Goal: Navigation & Orientation: Find specific page/section

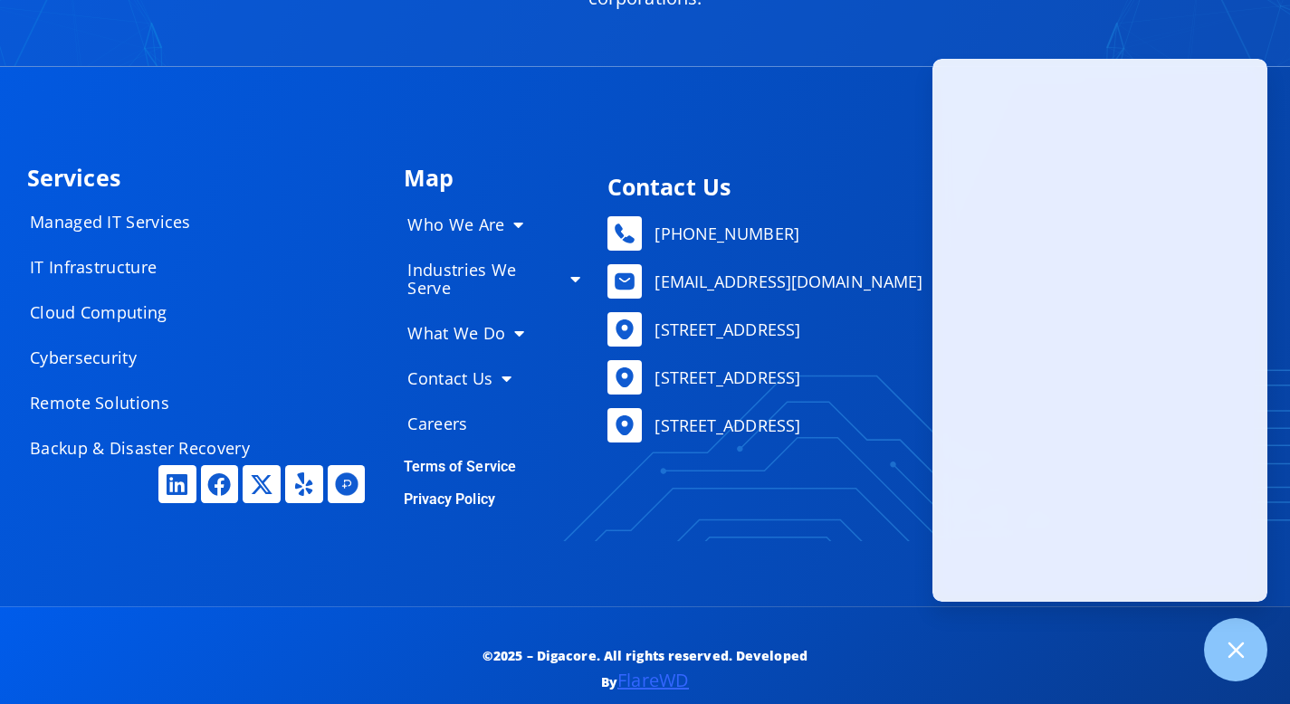
scroll to position [8738, 0]
click at [435, 92] on div "Services Managed IT Services IT Infrastructure Cloud Computing Cybersecurity Re…" at bounding box center [645, 336] width 1254 height 539
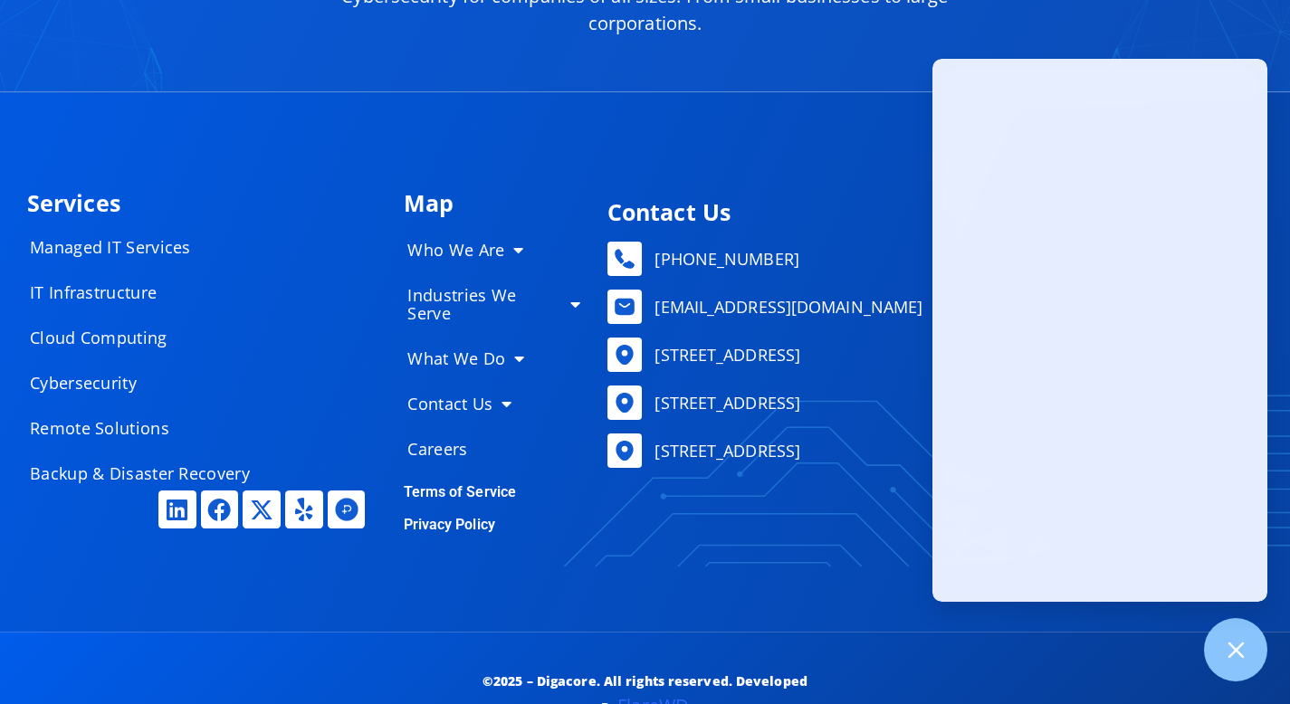
scroll to position [8723, 0]
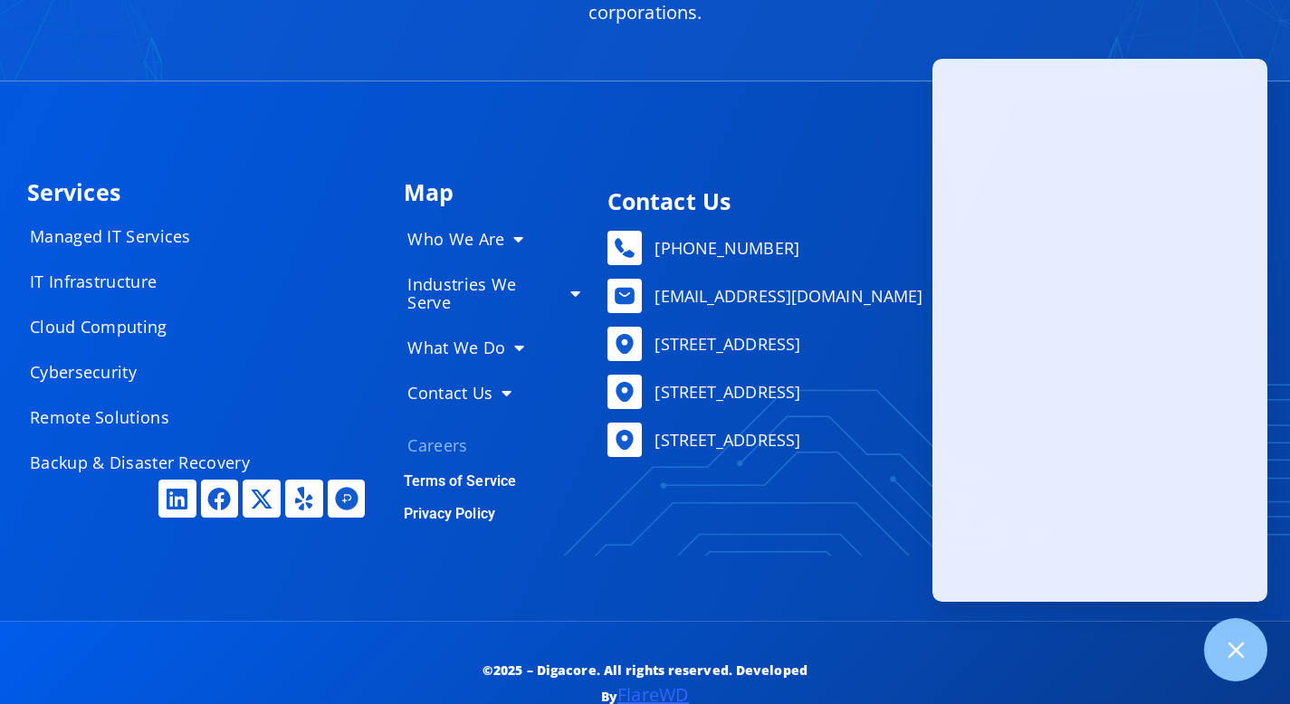
click at [453, 427] on link "Careers" at bounding box center [493, 445] width 209 height 36
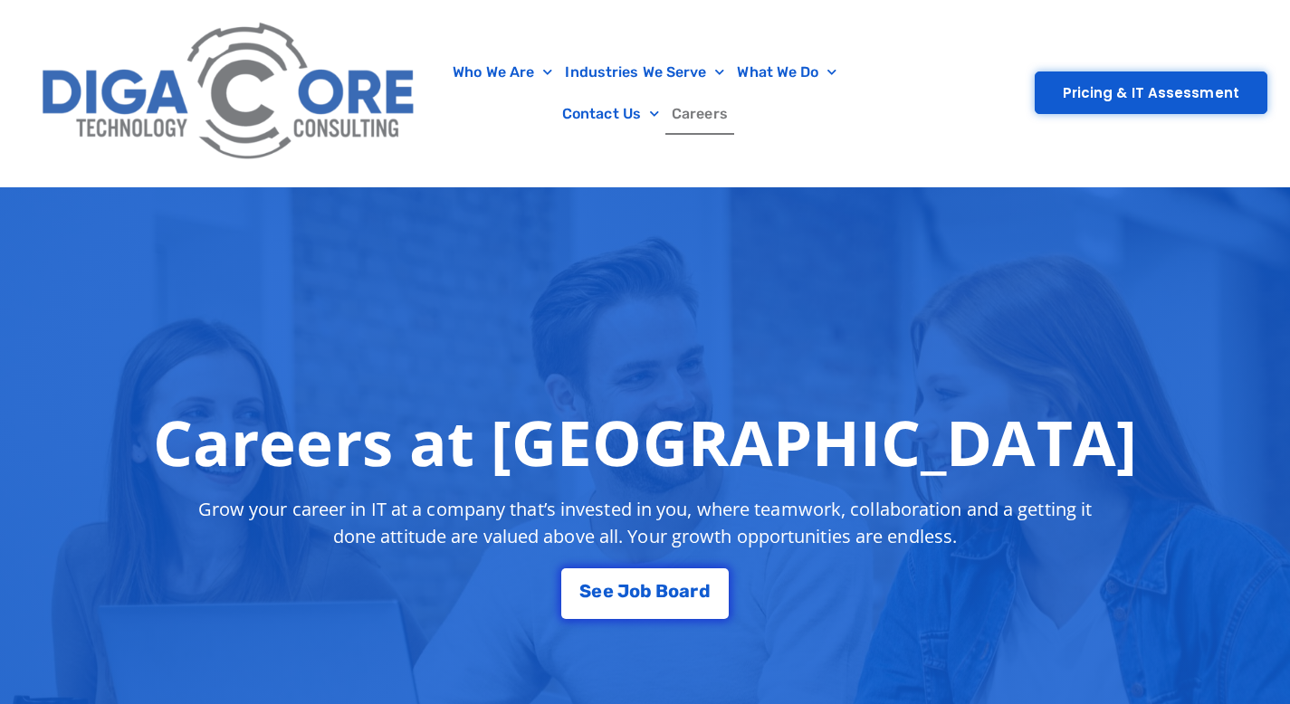
scroll to position [89, 0]
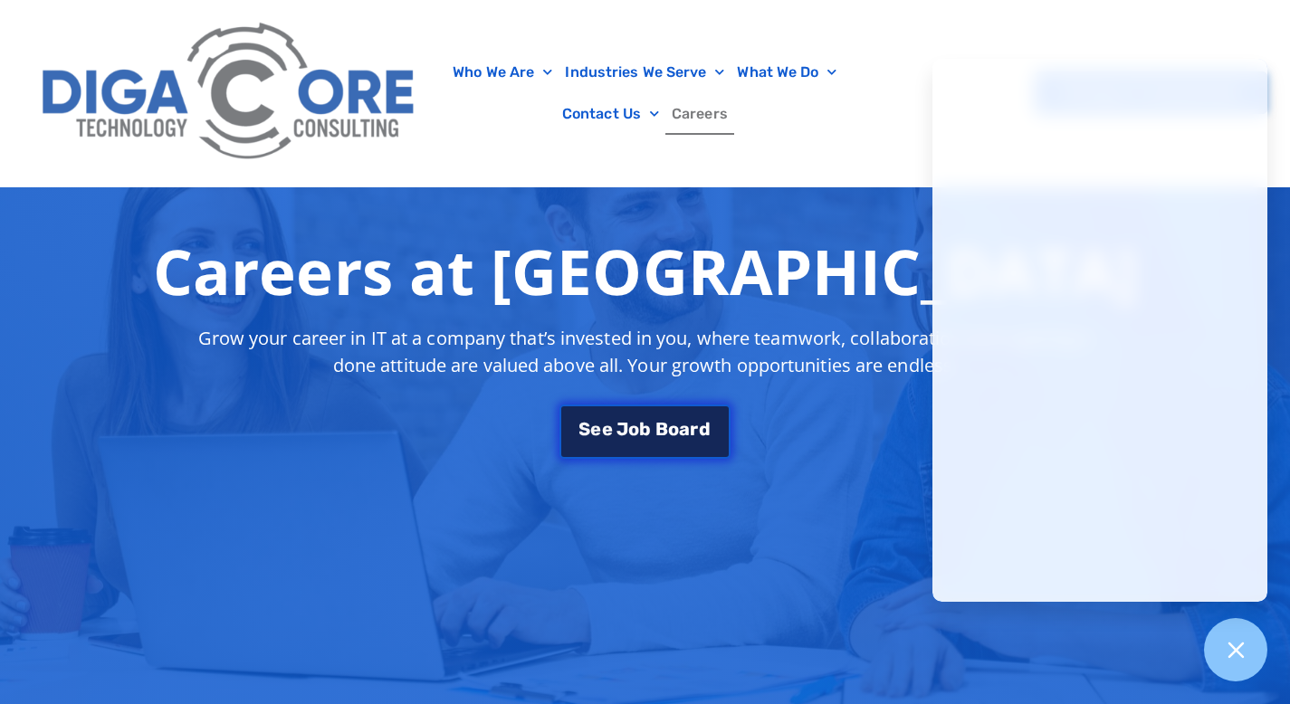
click at [675, 420] on span "o" at bounding box center [673, 429] width 11 height 18
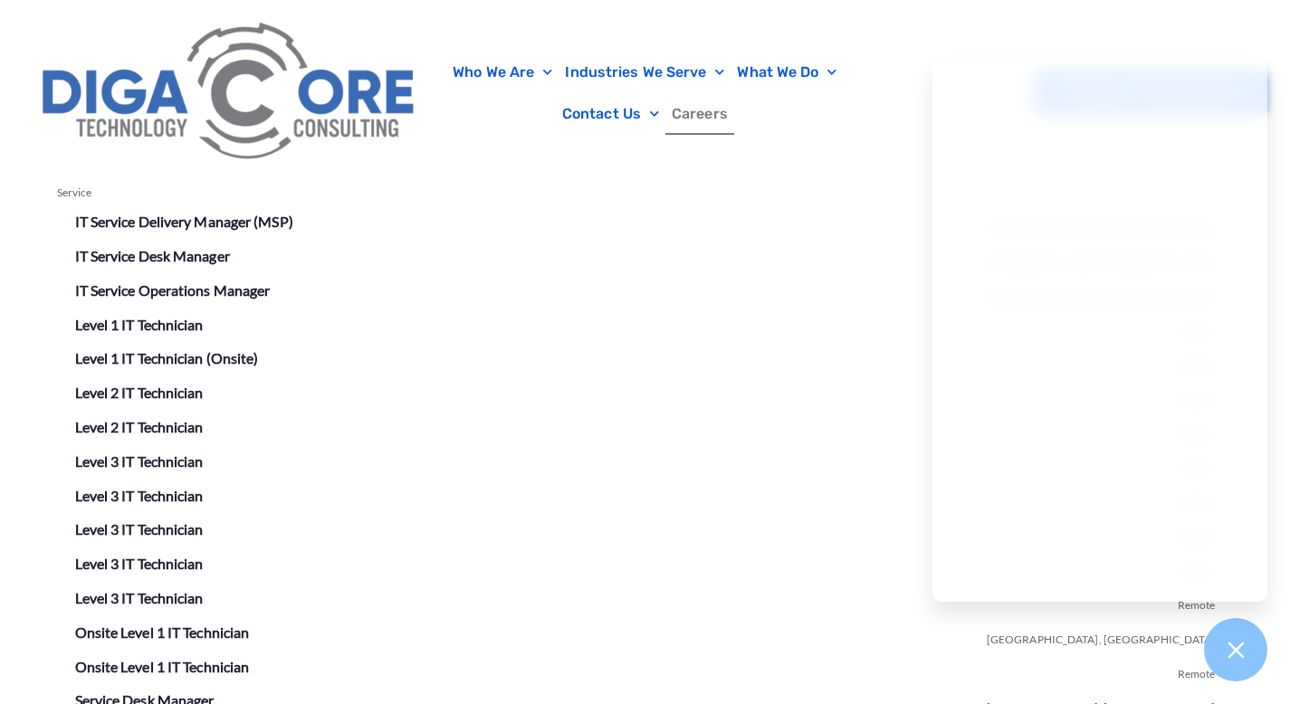
scroll to position [3231, 0]
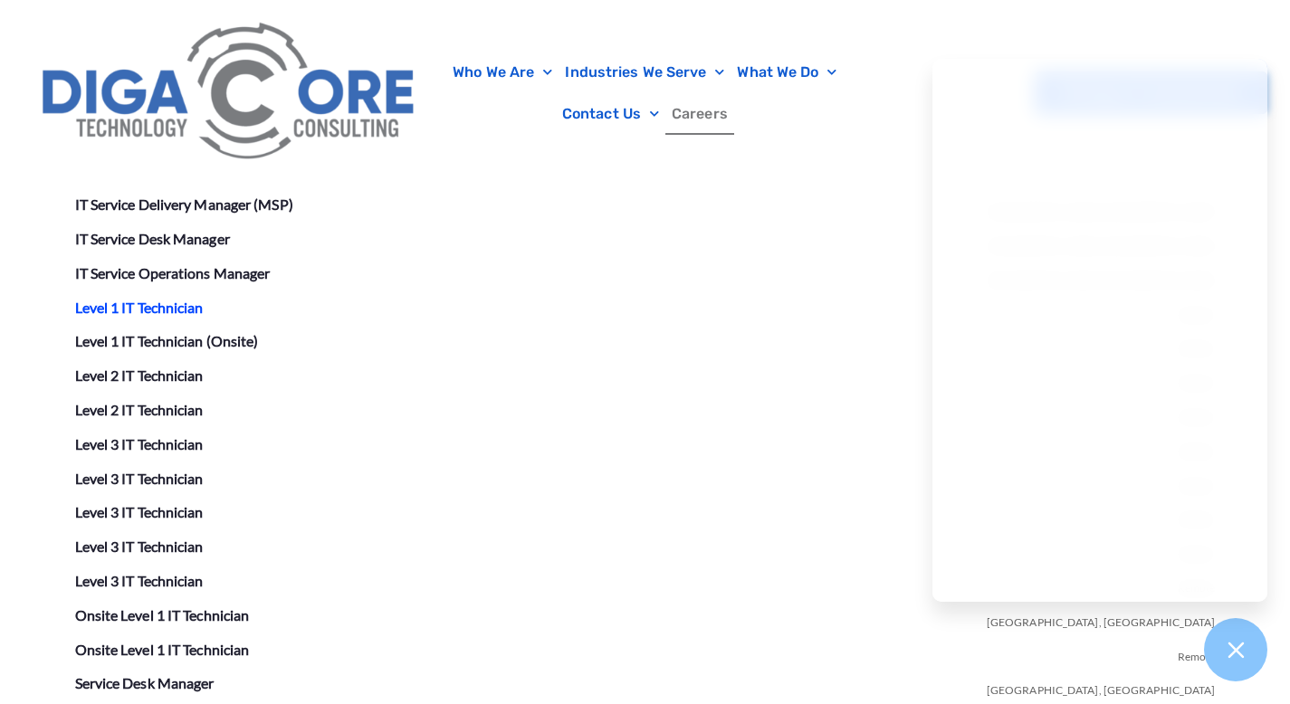
click at [193, 301] on link "Level 1 IT Technician" at bounding box center [139, 307] width 129 height 17
